Goal: Information Seeking & Learning: Learn about a topic

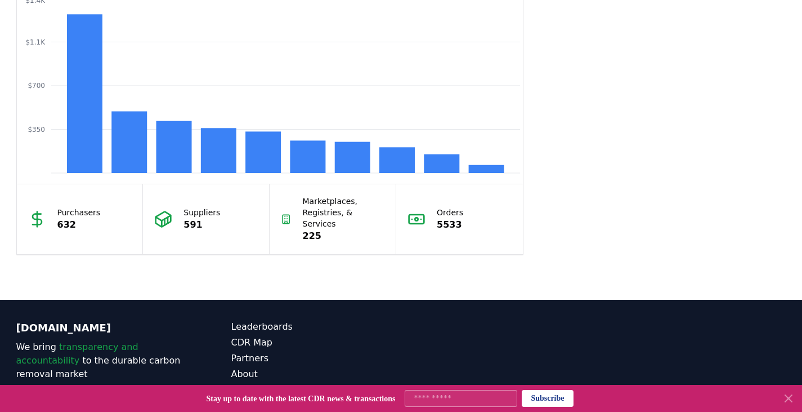
scroll to position [998, 0]
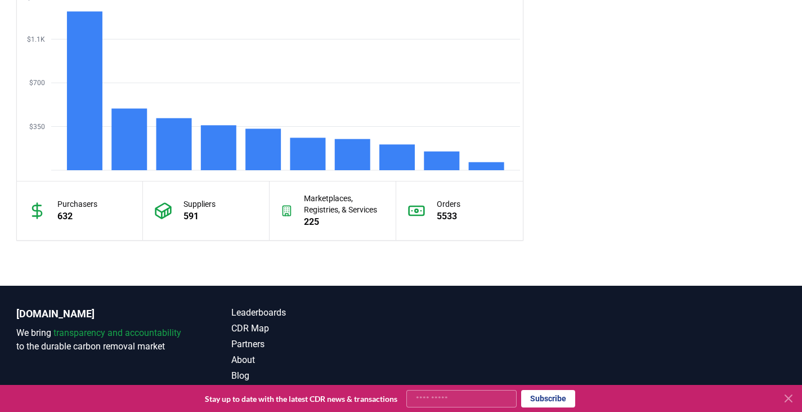
click at [35, 207] on icon at bounding box center [37, 211] width 18 height 18
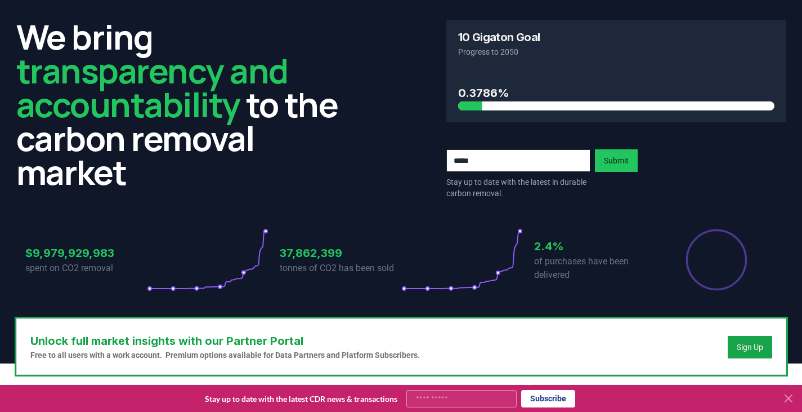
scroll to position [0, 0]
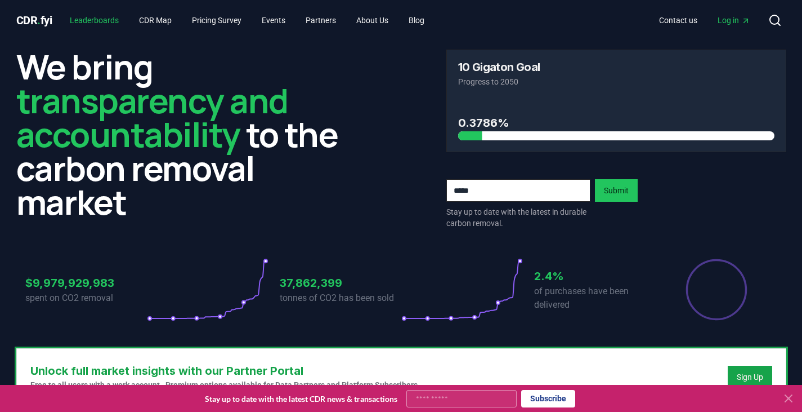
click at [105, 26] on link "Leaderboards" at bounding box center [94, 20] width 67 height 20
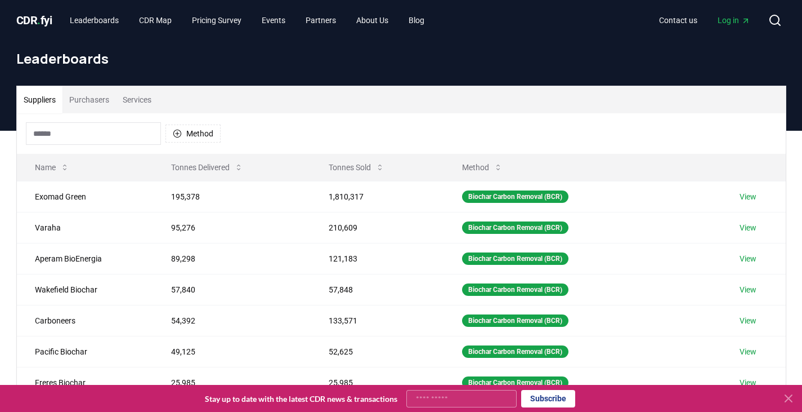
click at [84, 101] on button "Purchasers" at bounding box center [88, 99] width 53 height 27
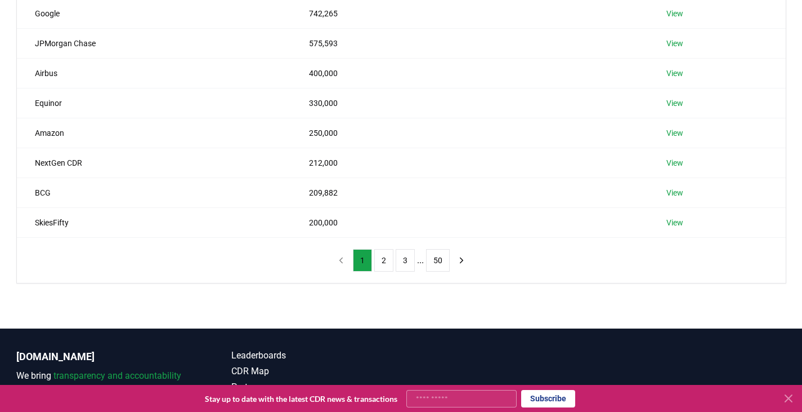
scroll to position [323, 0]
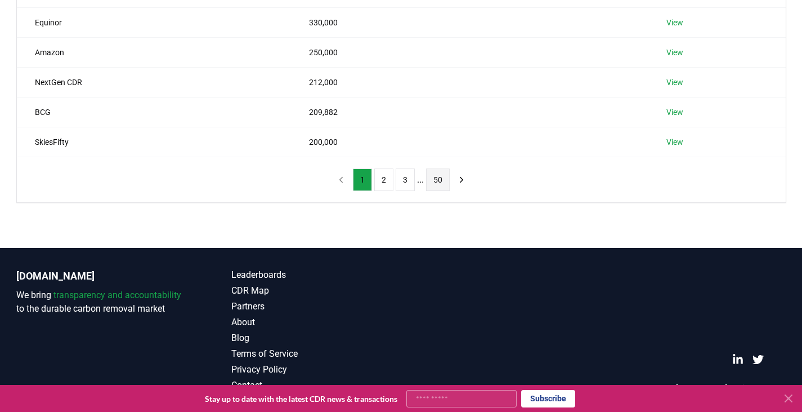
click at [439, 180] on button "50" at bounding box center [438, 179] width 24 height 23
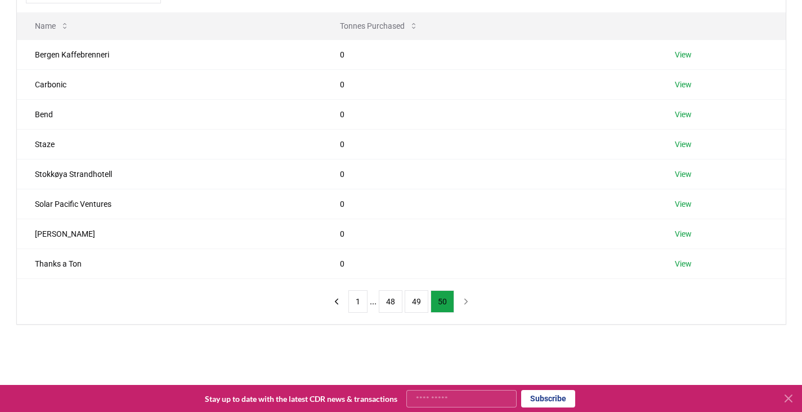
scroll to position [149, 0]
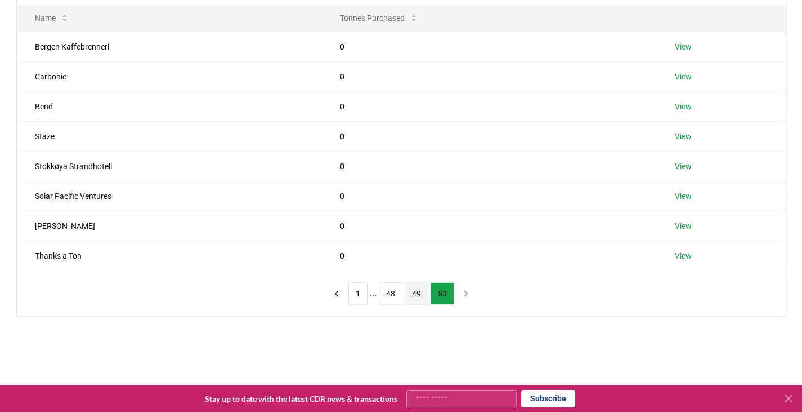
click at [410, 300] on button "49" at bounding box center [417, 293] width 24 height 23
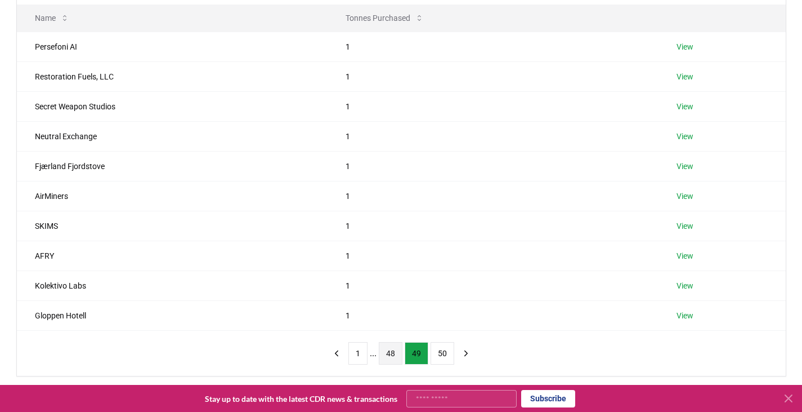
click at [392, 350] on button "48" at bounding box center [391, 353] width 24 height 23
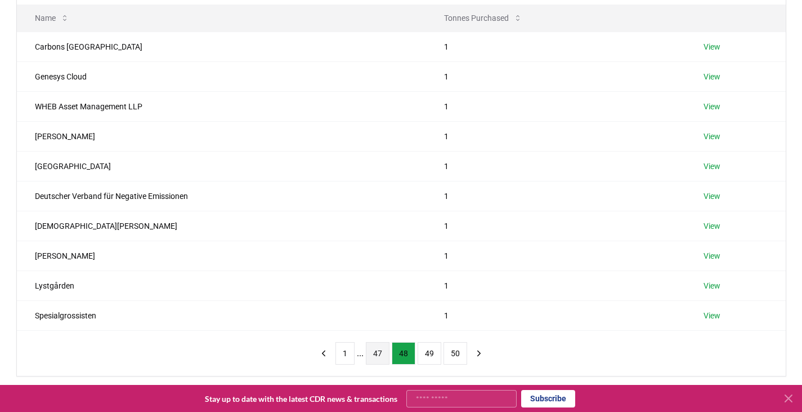
click at [383, 352] on button "47" at bounding box center [378, 353] width 24 height 23
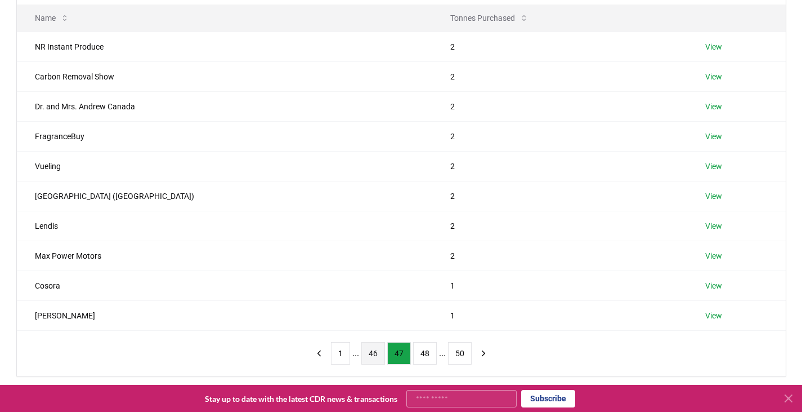
click at [373, 352] on button "46" at bounding box center [373, 353] width 24 height 23
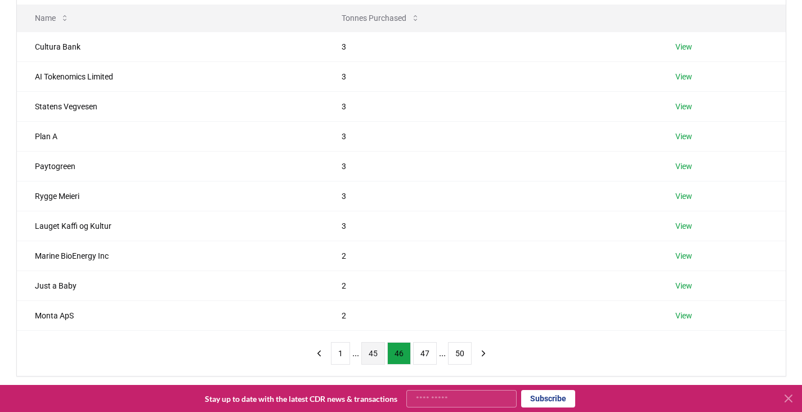
click at [368, 353] on button "45" at bounding box center [373, 353] width 24 height 23
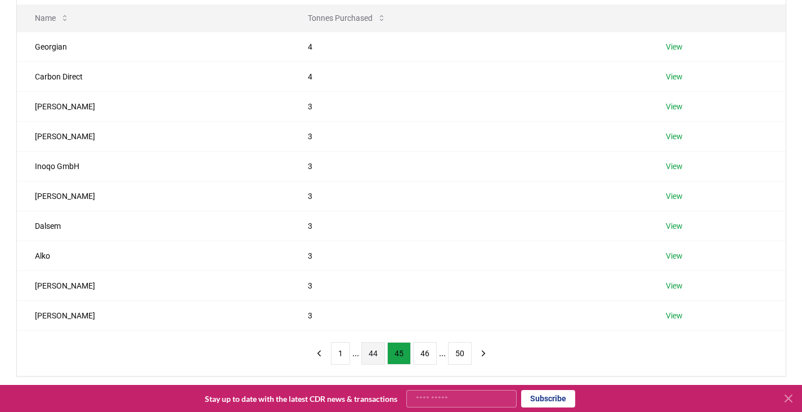
click at [373, 352] on button "44" at bounding box center [373, 353] width 24 height 23
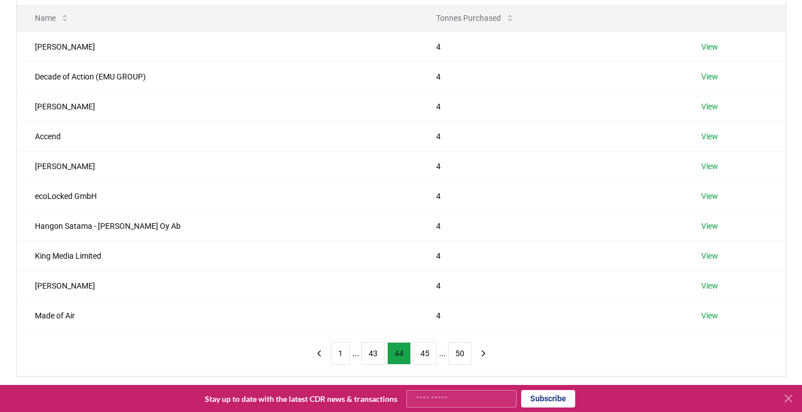
click at [373, 352] on button "43" at bounding box center [373, 353] width 24 height 23
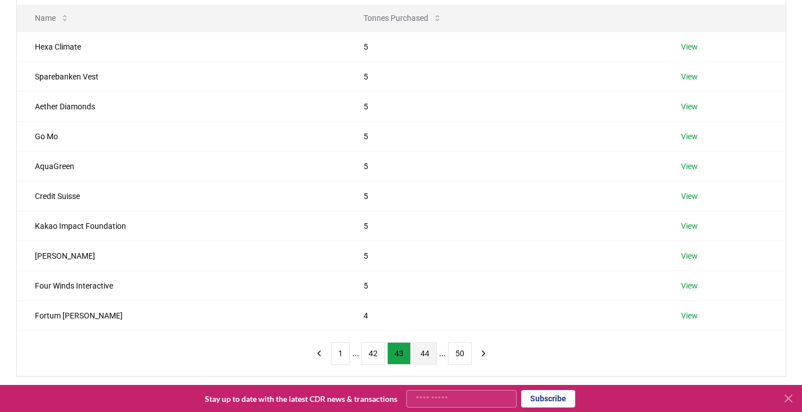
click at [373, 352] on button "42" at bounding box center [373, 353] width 24 height 23
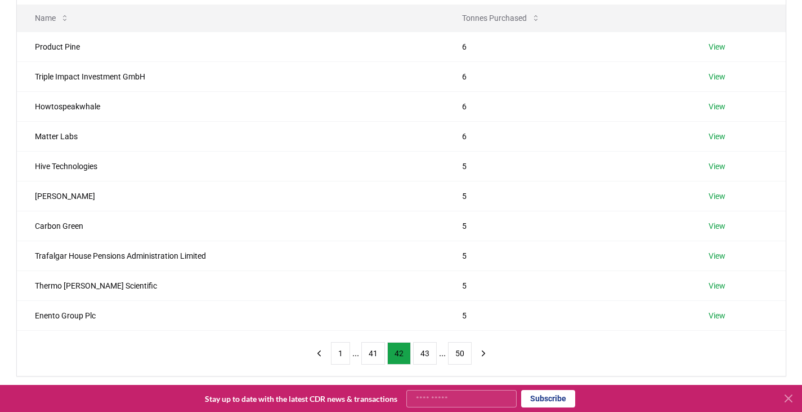
click at [373, 352] on button "41" at bounding box center [373, 353] width 24 height 23
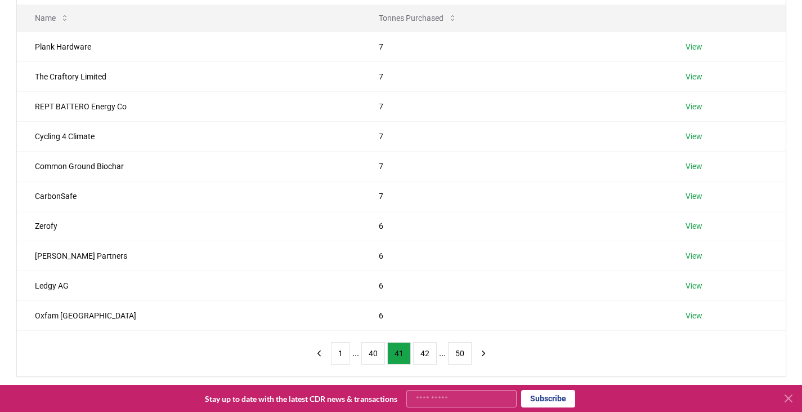
click at [373, 352] on button "40" at bounding box center [373, 353] width 24 height 23
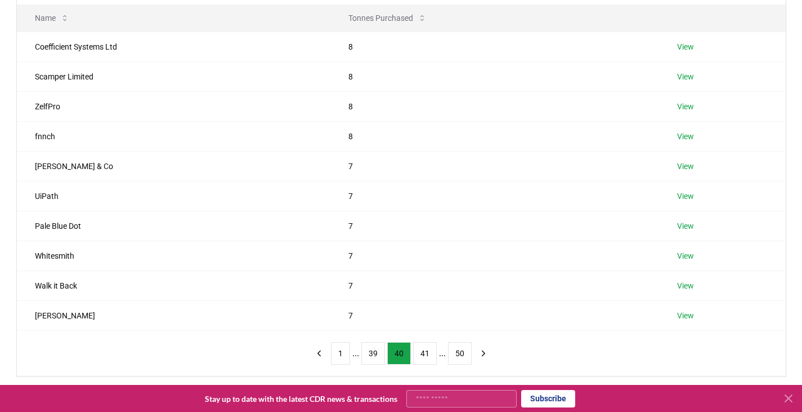
click at [373, 352] on button "39" at bounding box center [373, 353] width 24 height 23
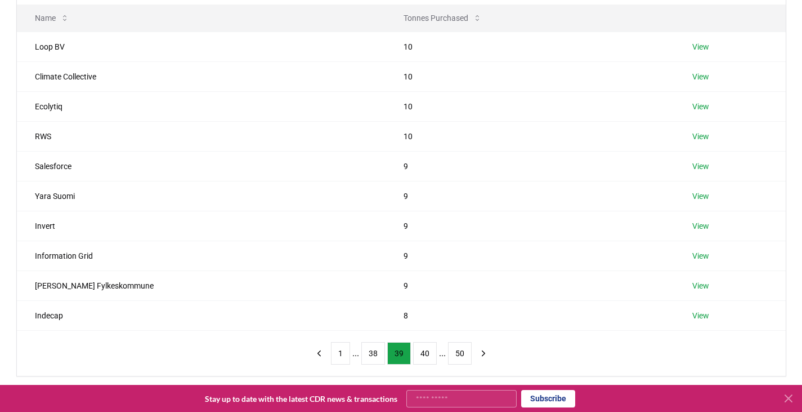
click at [373, 352] on button "38" at bounding box center [373, 353] width 24 height 23
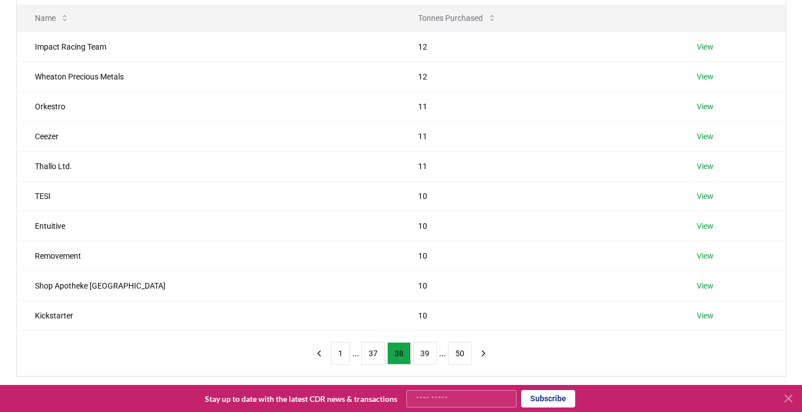
click at [373, 352] on button "37" at bounding box center [373, 353] width 24 height 23
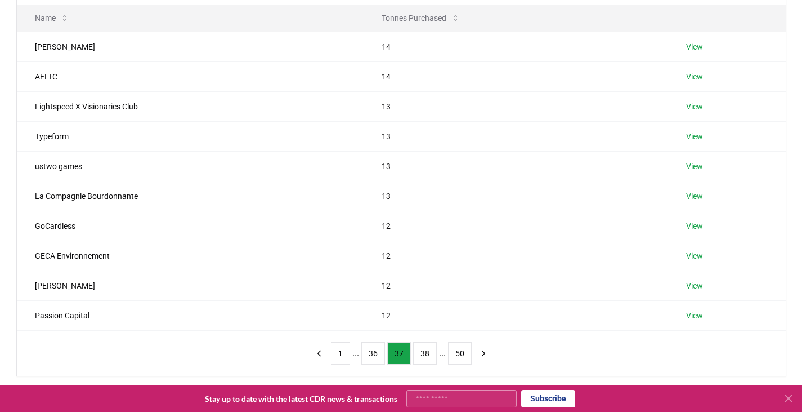
click at [373, 352] on button "36" at bounding box center [373, 353] width 24 height 23
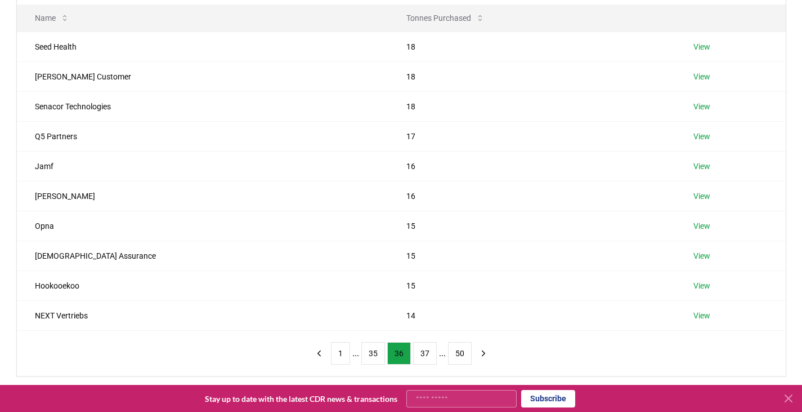
click at [373, 352] on button "35" at bounding box center [373, 353] width 24 height 23
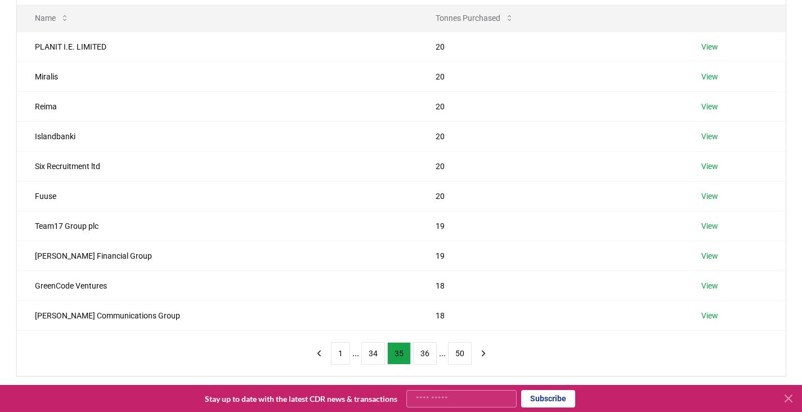
click at [373, 352] on button "34" at bounding box center [373, 353] width 24 height 23
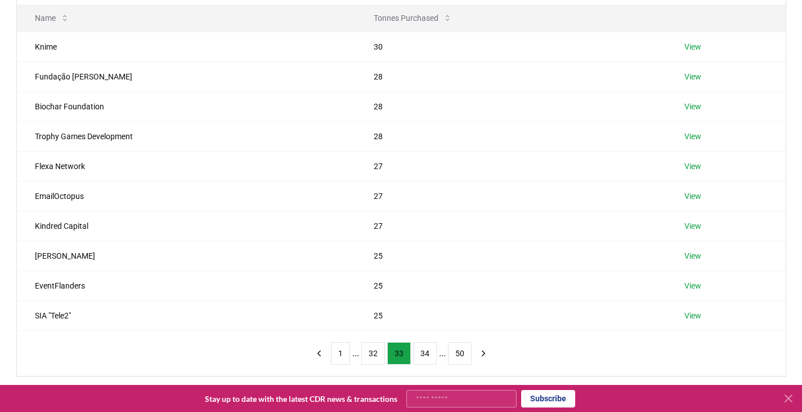
click at [373, 352] on button "32" at bounding box center [373, 353] width 24 height 23
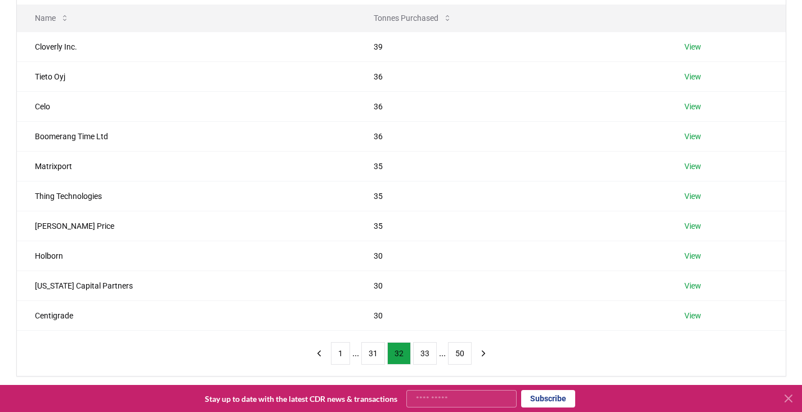
click at [373, 352] on button "31" at bounding box center [373, 353] width 24 height 23
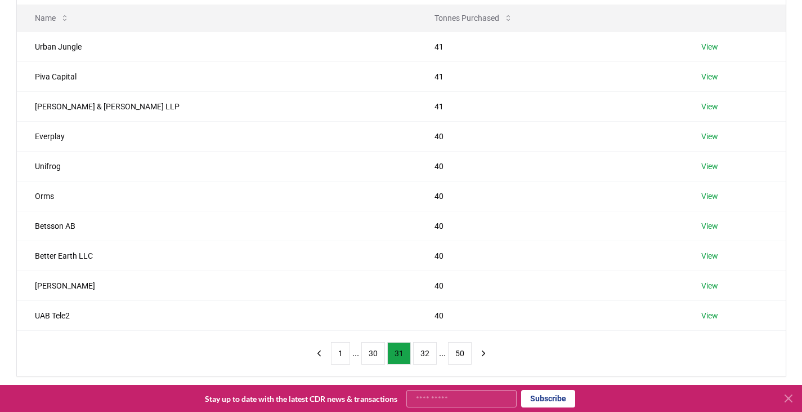
click at [373, 352] on button "30" at bounding box center [373, 353] width 24 height 23
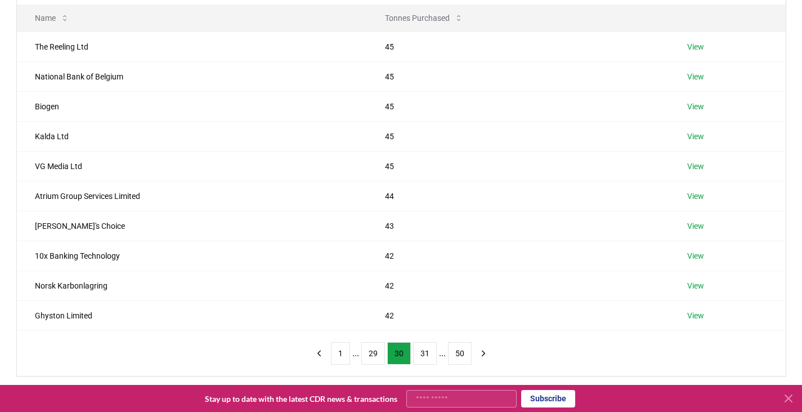
click at [373, 352] on button "29" at bounding box center [373, 353] width 24 height 23
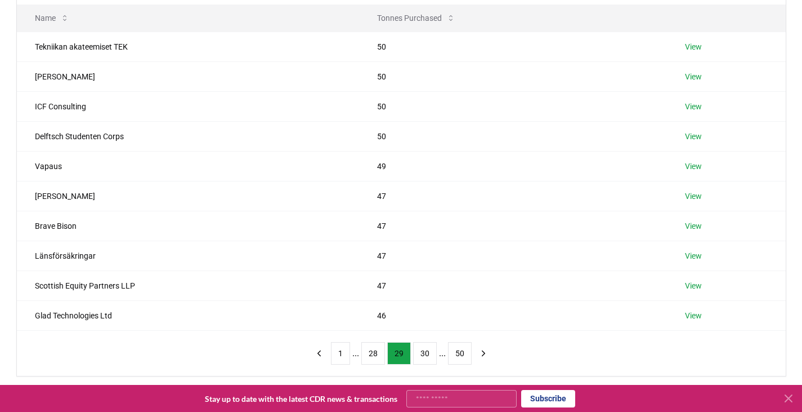
click at [373, 352] on button "28" at bounding box center [373, 353] width 24 height 23
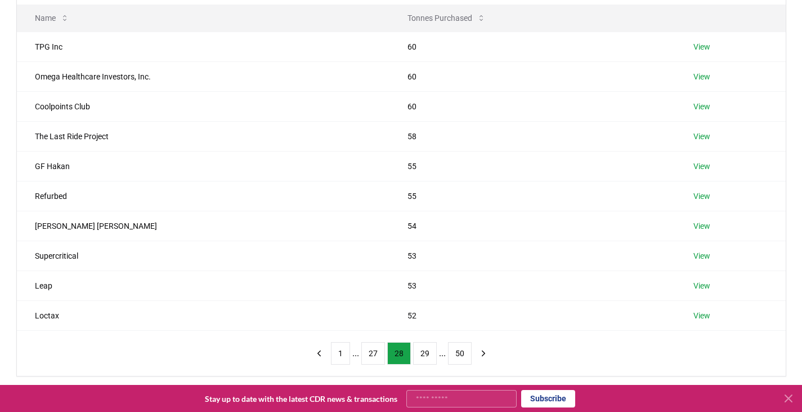
click at [373, 352] on button "27" at bounding box center [373, 353] width 24 height 23
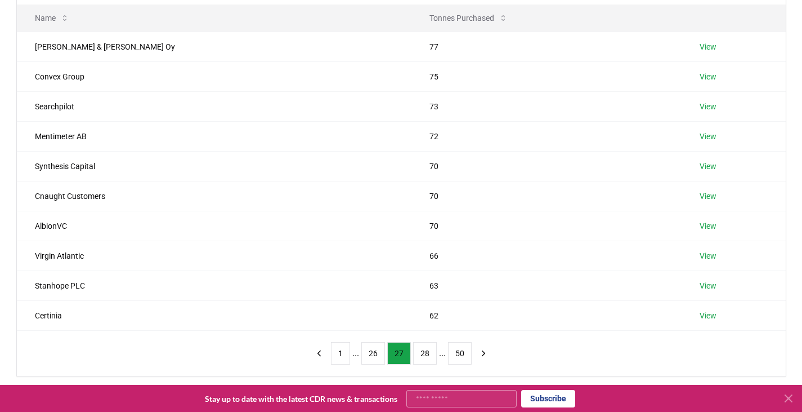
click at [373, 352] on button "26" at bounding box center [373, 353] width 24 height 23
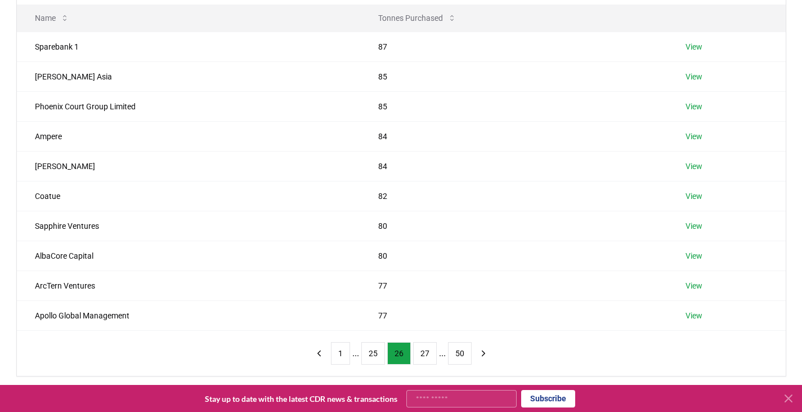
click at [373, 352] on button "25" at bounding box center [373, 353] width 24 height 23
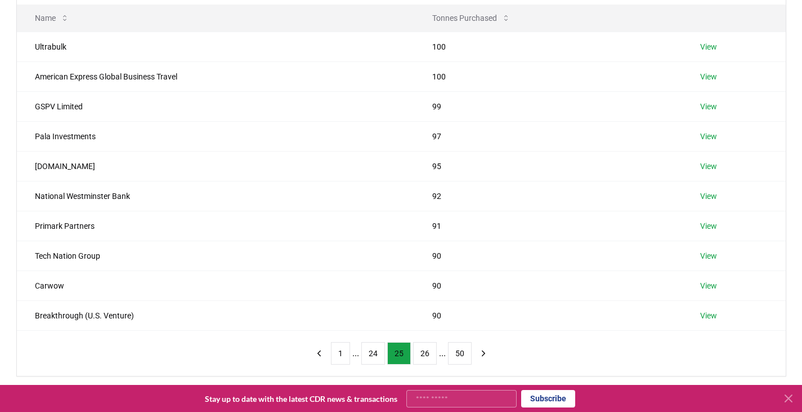
click at [373, 352] on button "24" at bounding box center [373, 353] width 24 height 23
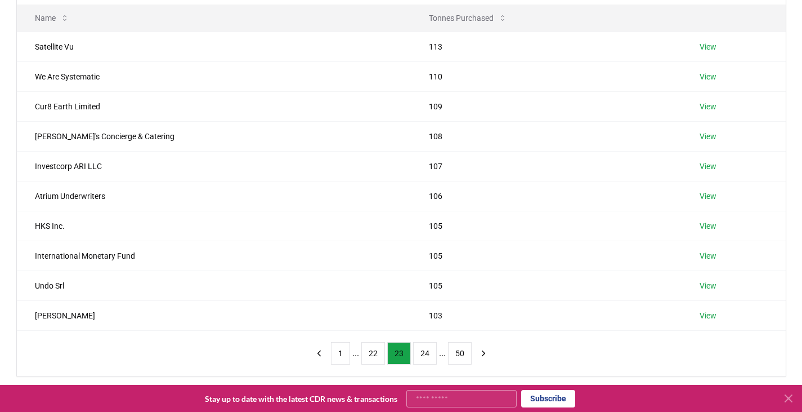
click at [373, 352] on button "22" at bounding box center [373, 353] width 24 height 23
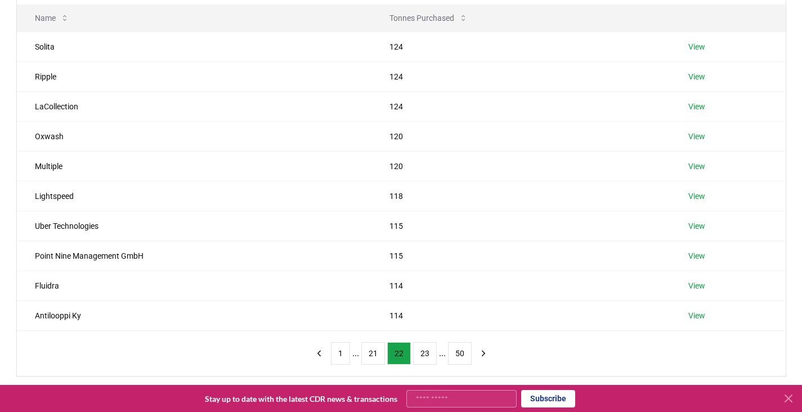
click at [373, 352] on button "21" at bounding box center [373, 353] width 24 height 23
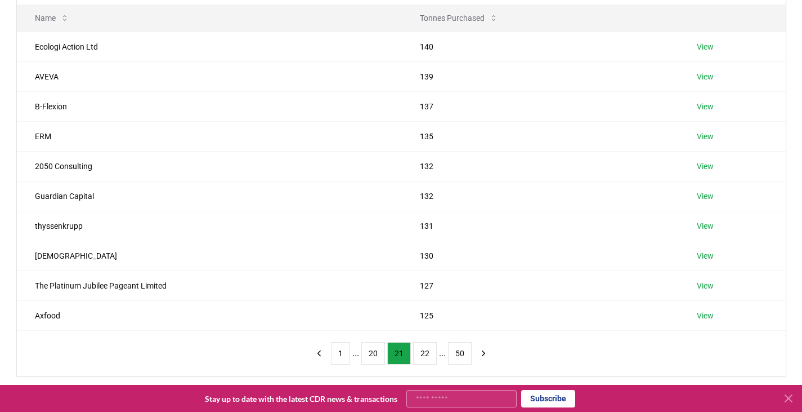
click at [373, 352] on button "20" at bounding box center [373, 353] width 24 height 23
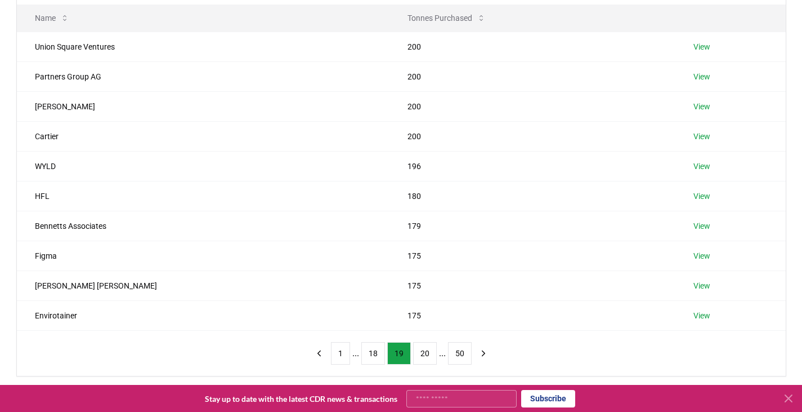
click at [373, 352] on button "18" at bounding box center [373, 353] width 24 height 23
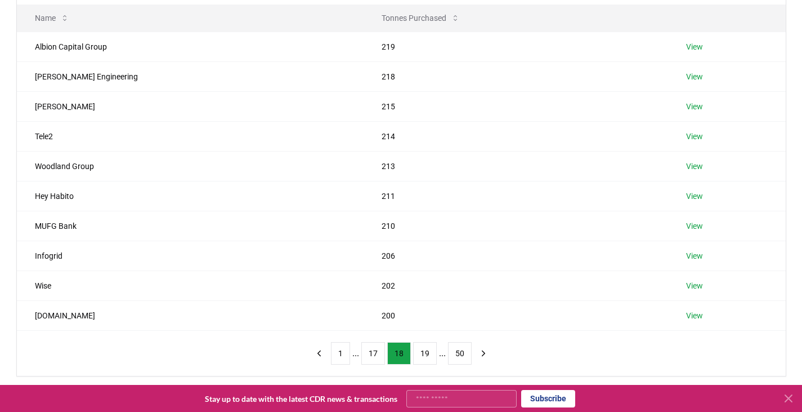
click at [373, 352] on button "17" at bounding box center [373, 353] width 24 height 23
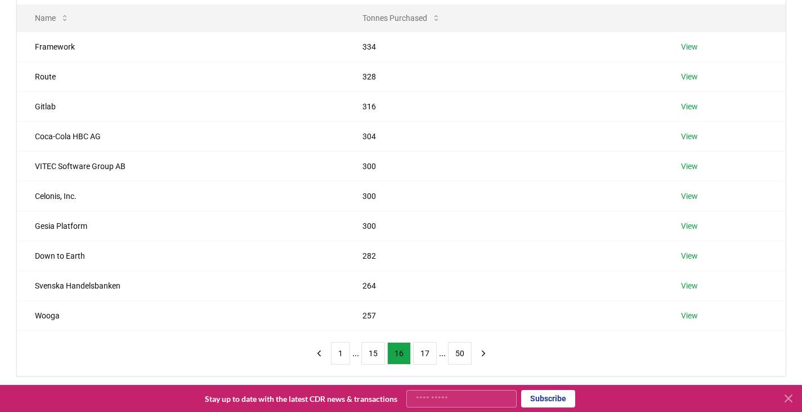
click at [373, 352] on button "15" at bounding box center [373, 353] width 24 height 23
click at [373, 352] on button "14" at bounding box center [373, 353] width 24 height 23
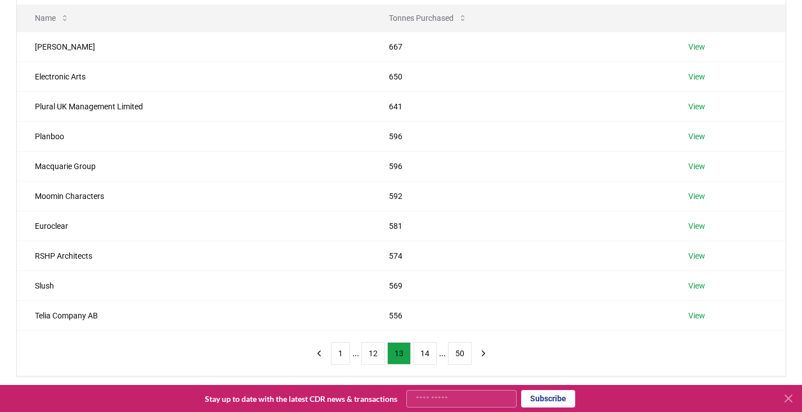
click at [373, 352] on button "12" at bounding box center [373, 353] width 24 height 23
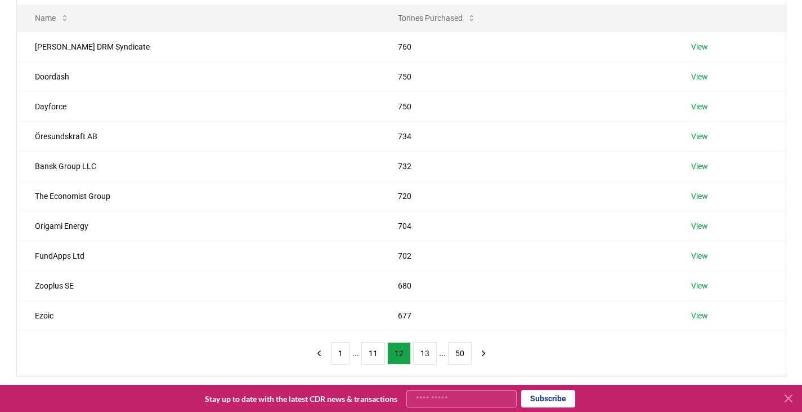
click at [373, 352] on button "11" at bounding box center [373, 353] width 24 height 23
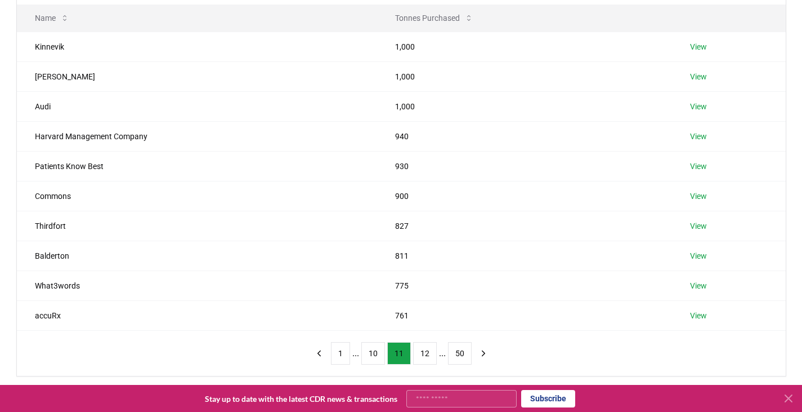
click at [373, 352] on button "10" at bounding box center [373, 353] width 24 height 23
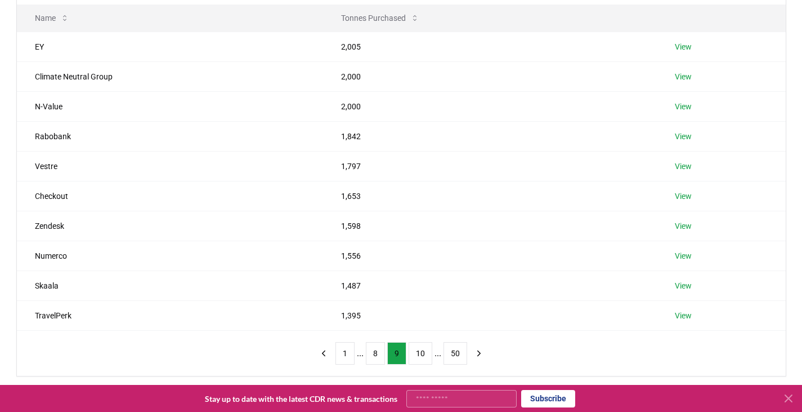
click at [373, 352] on button "8" at bounding box center [375, 353] width 19 height 23
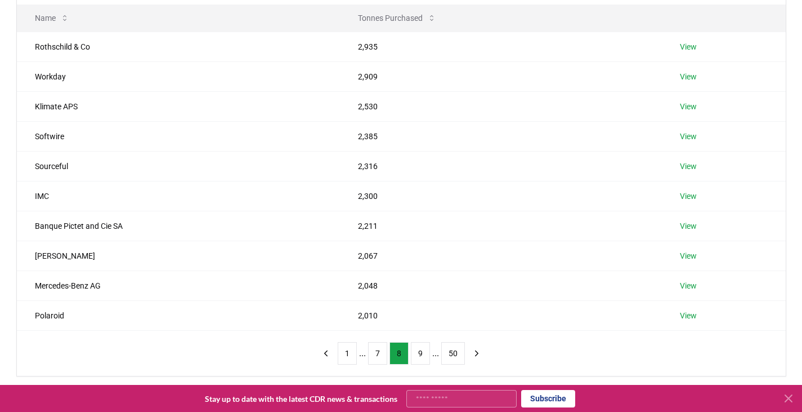
click at [373, 352] on button "7" at bounding box center [377, 353] width 19 height 23
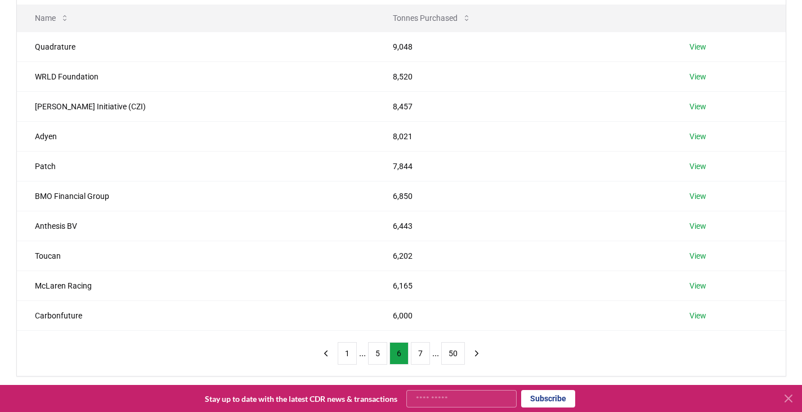
click at [373, 352] on button "5" at bounding box center [377, 353] width 19 height 23
click at [373, 352] on button "3" at bounding box center [377, 353] width 19 height 23
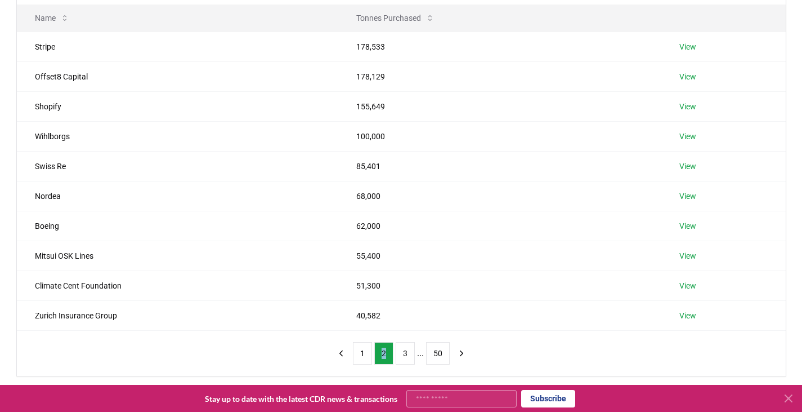
click at [373, 352] on ul "1 2 3 ... 50" at bounding box center [401, 353] width 97 height 23
